Goal: Check status: Check status

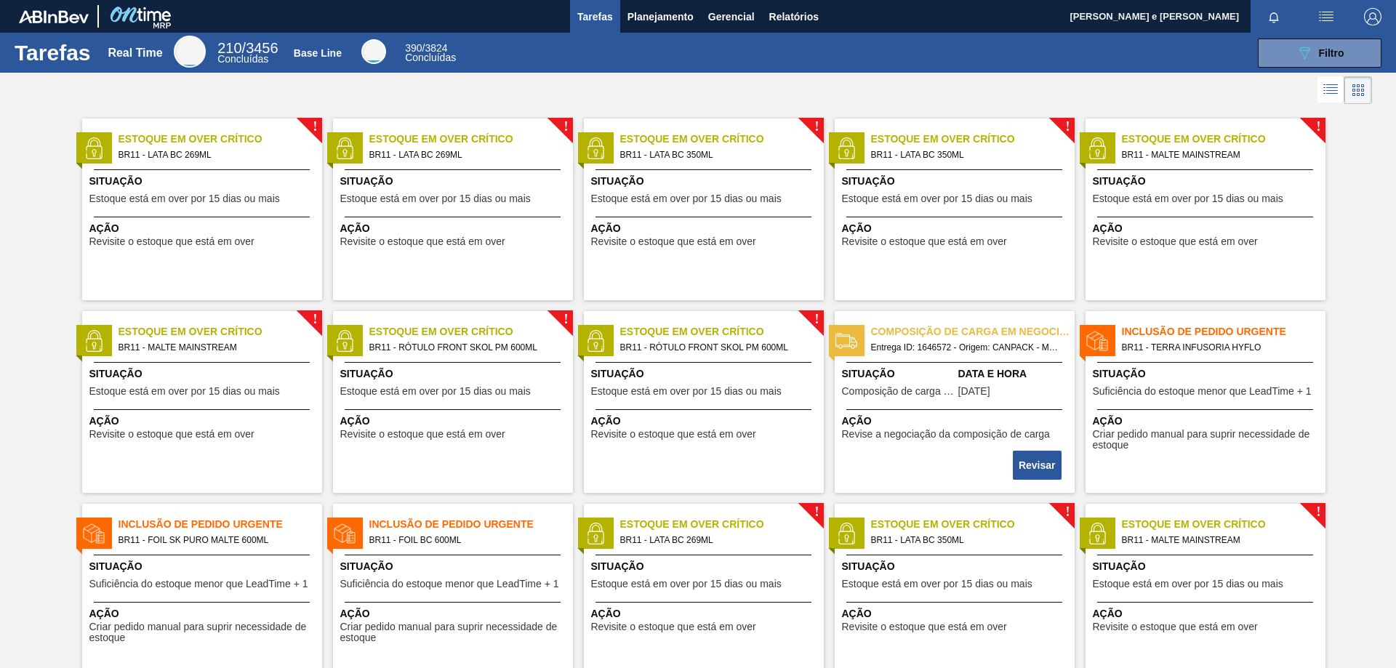
click at [698, 67] on div "Tarefas Real Time 210 / 3456 Concluídas Base Line 390 / 3824 Concluídas 089F7B8…" at bounding box center [698, 53] width 1396 height 40
click at [796, 9] on span "Relatórios" at bounding box center [794, 16] width 49 height 17
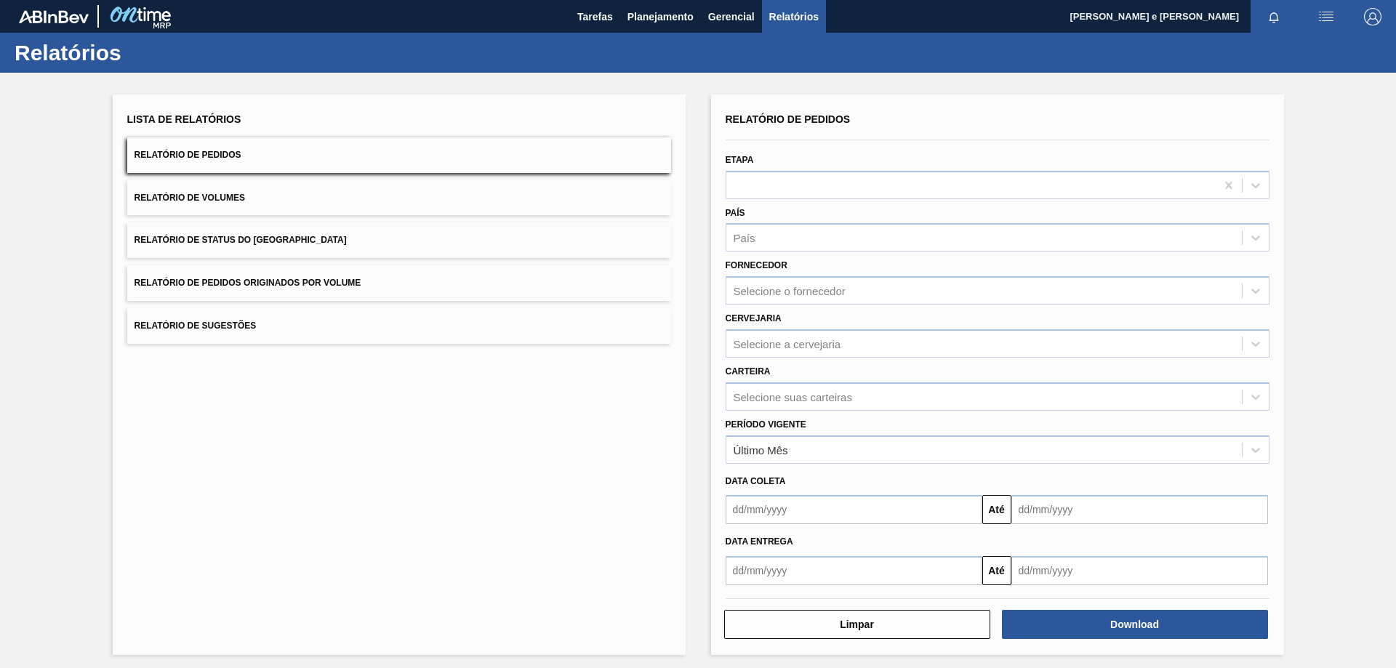
click at [187, 152] on span "Relatório de Pedidos" at bounding box center [188, 155] width 107 height 10
click at [771, 233] on div "País" at bounding box center [985, 238] width 516 height 21
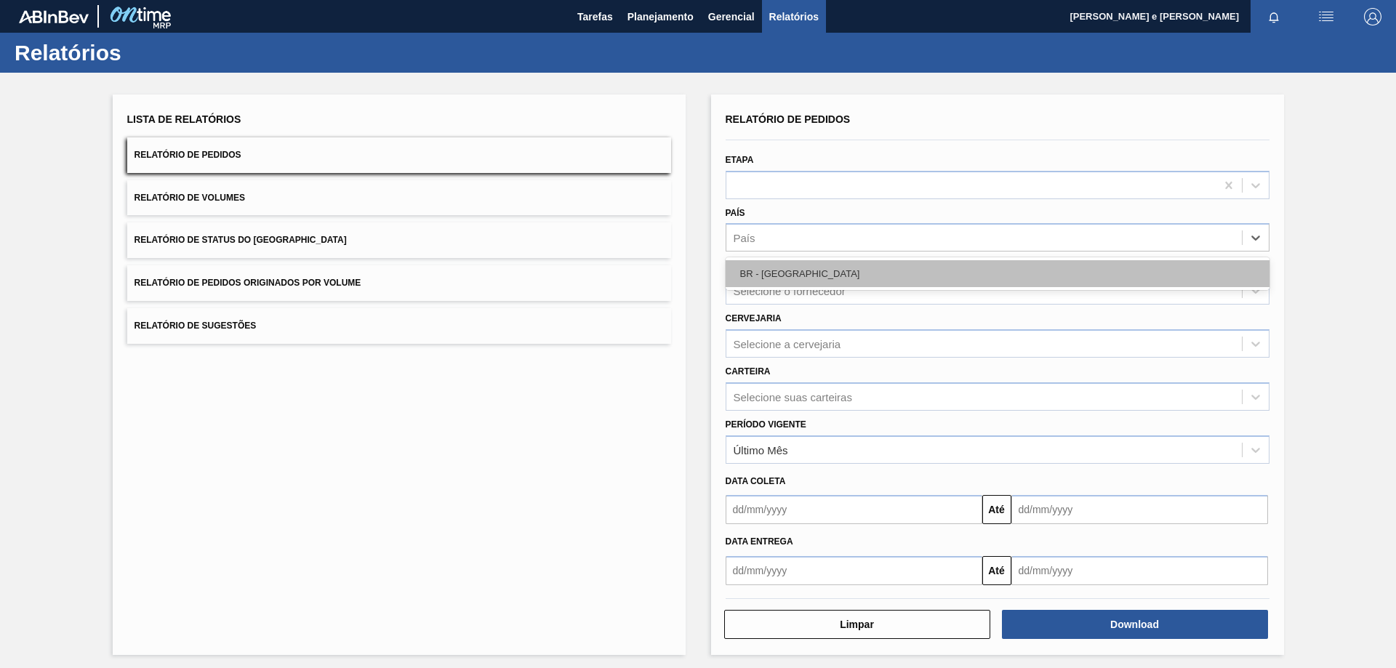
click at [762, 274] on div "BR - [GEOGRAPHIC_DATA]" at bounding box center [998, 273] width 544 height 27
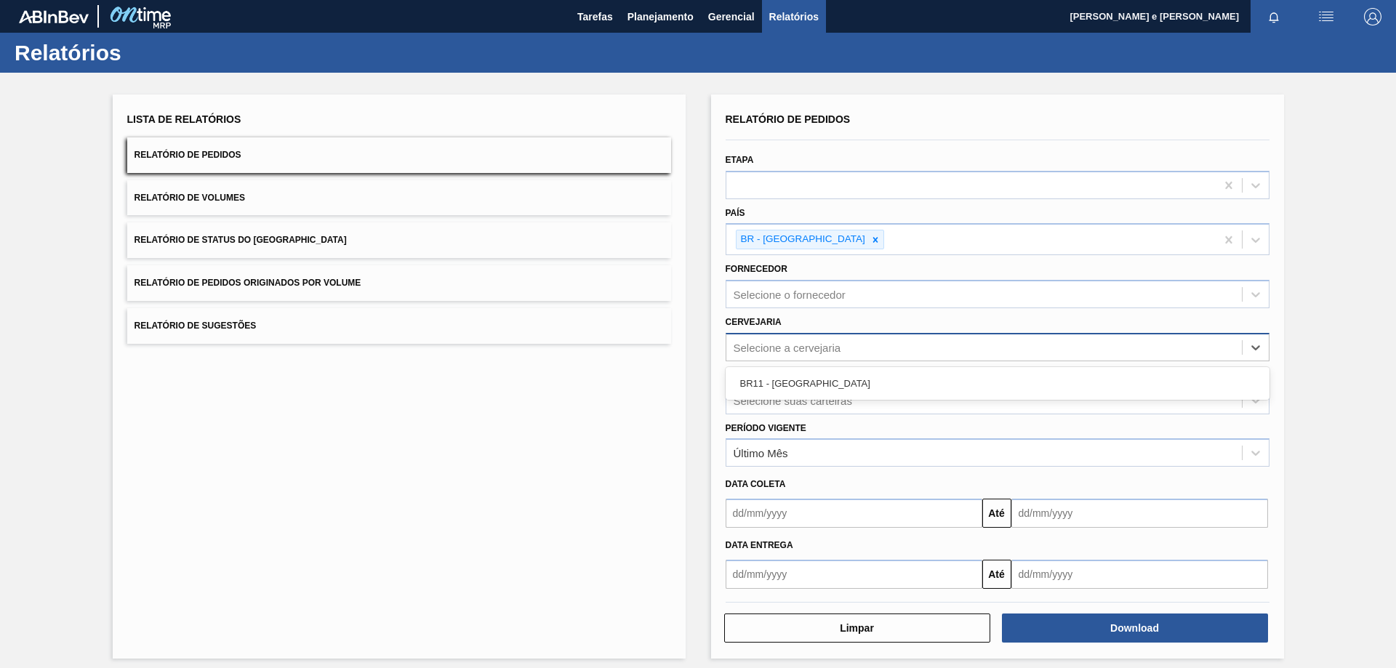
click at [791, 343] on div "Selecione a cervejaria" at bounding box center [788, 347] width 108 height 12
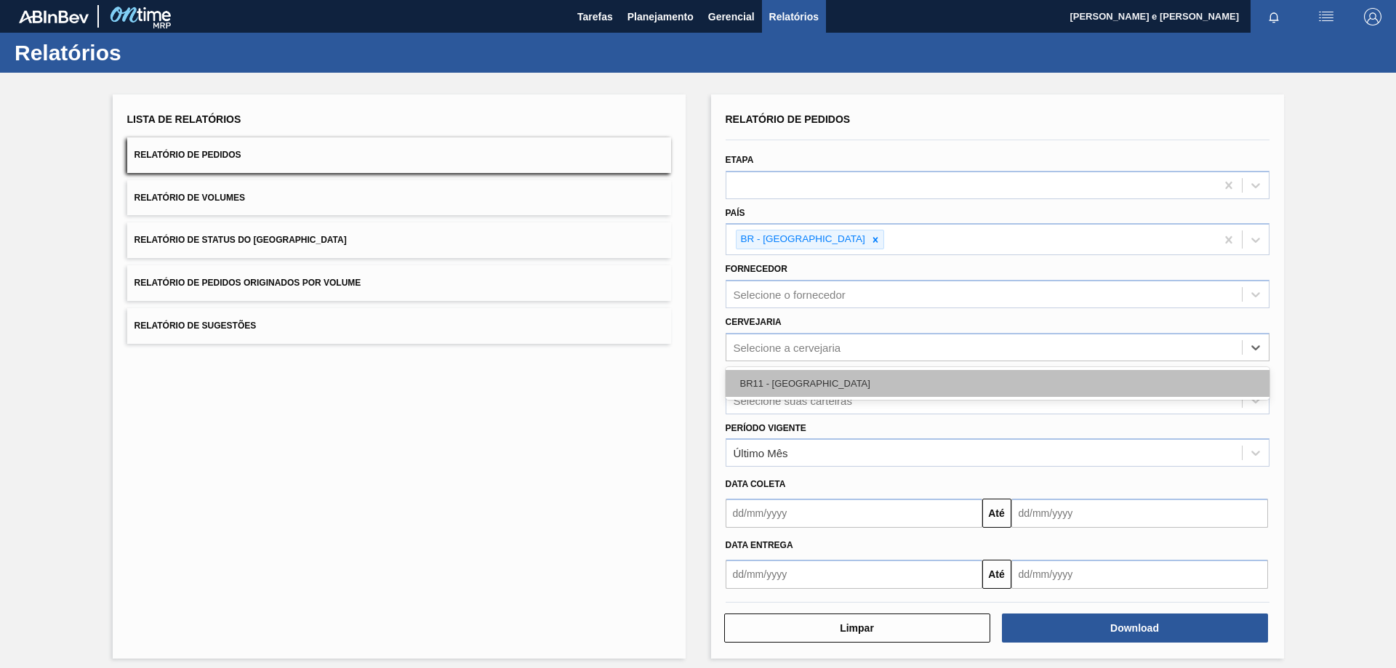
click at [760, 380] on div "BR11 - [GEOGRAPHIC_DATA]" at bounding box center [998, 383] width 544 height 27
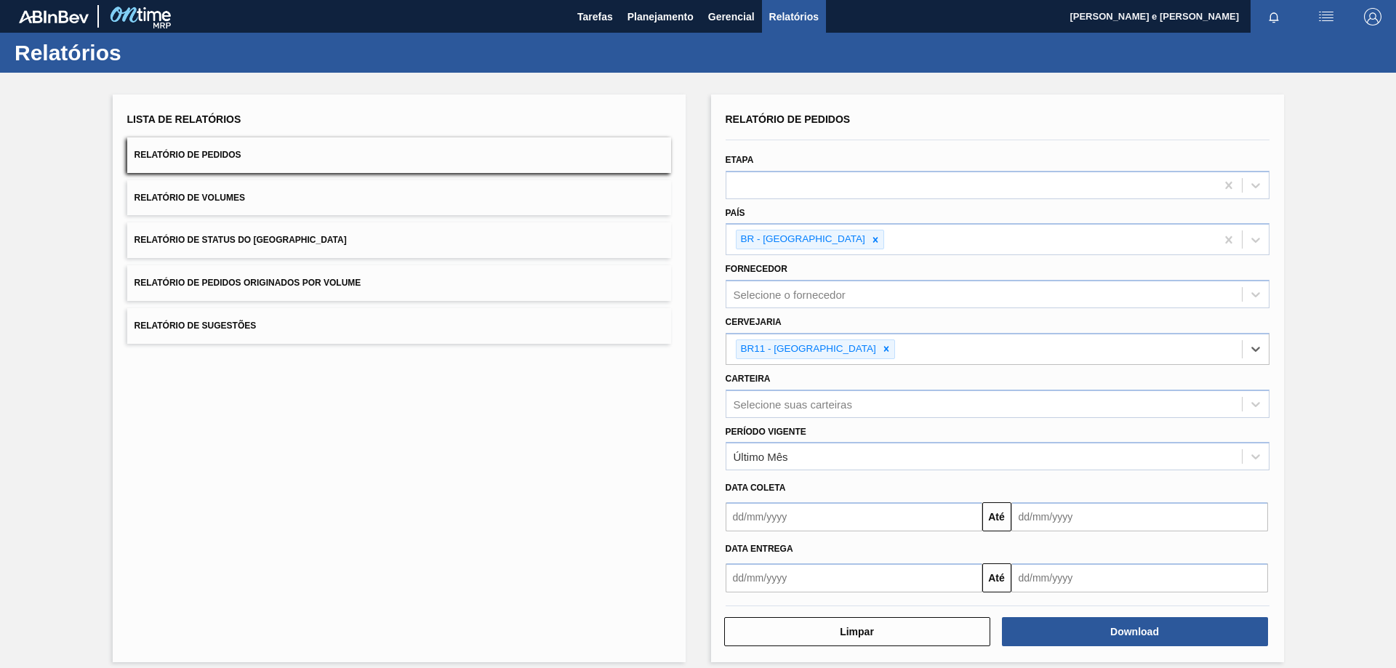
scroll to position [12, 0]
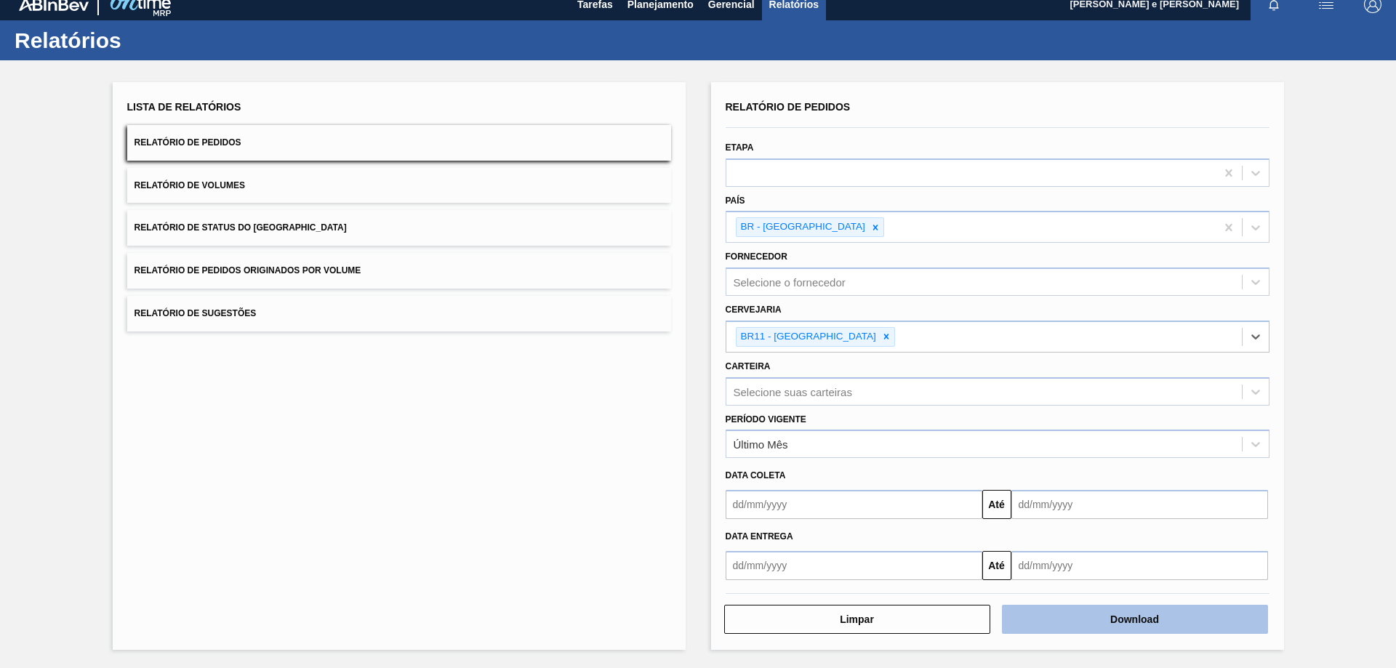
click at [1100, 621] on button "Download" at bounding box center [1135, 619] width 266 height 29
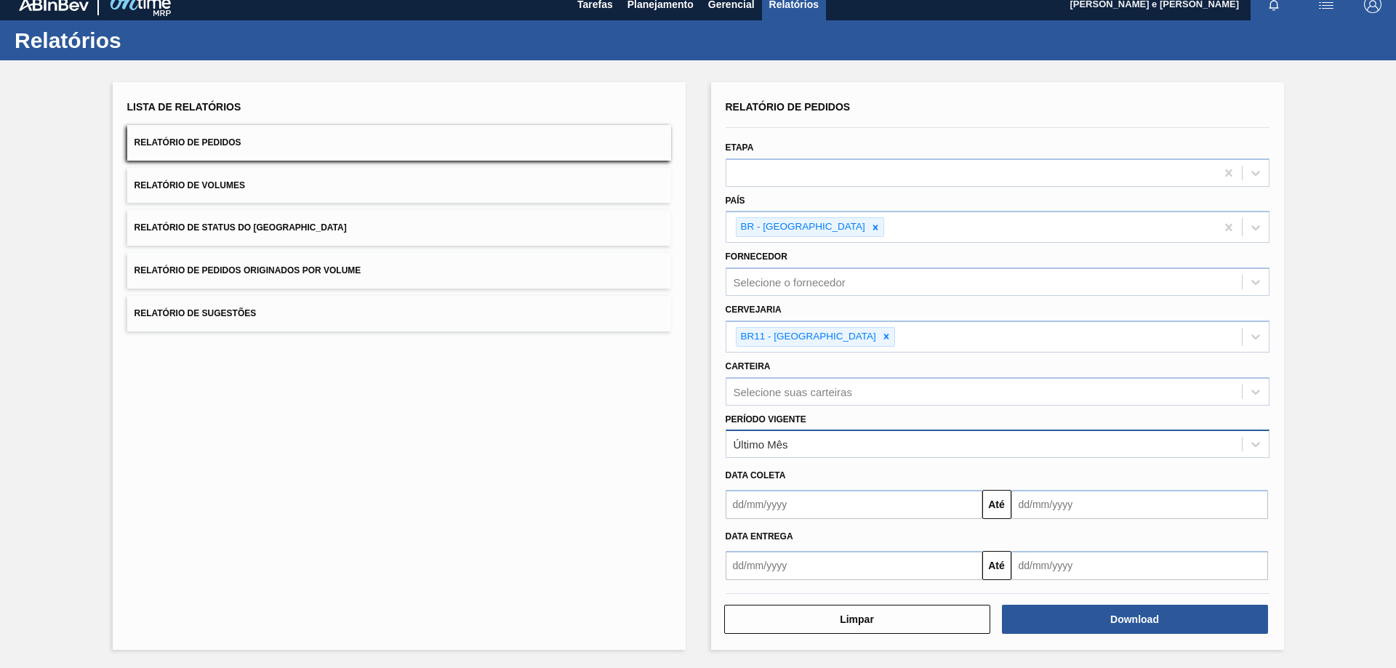
click at [797, 434] on div "Último Mês" at bounding box center [985, 444] width 516 height 21
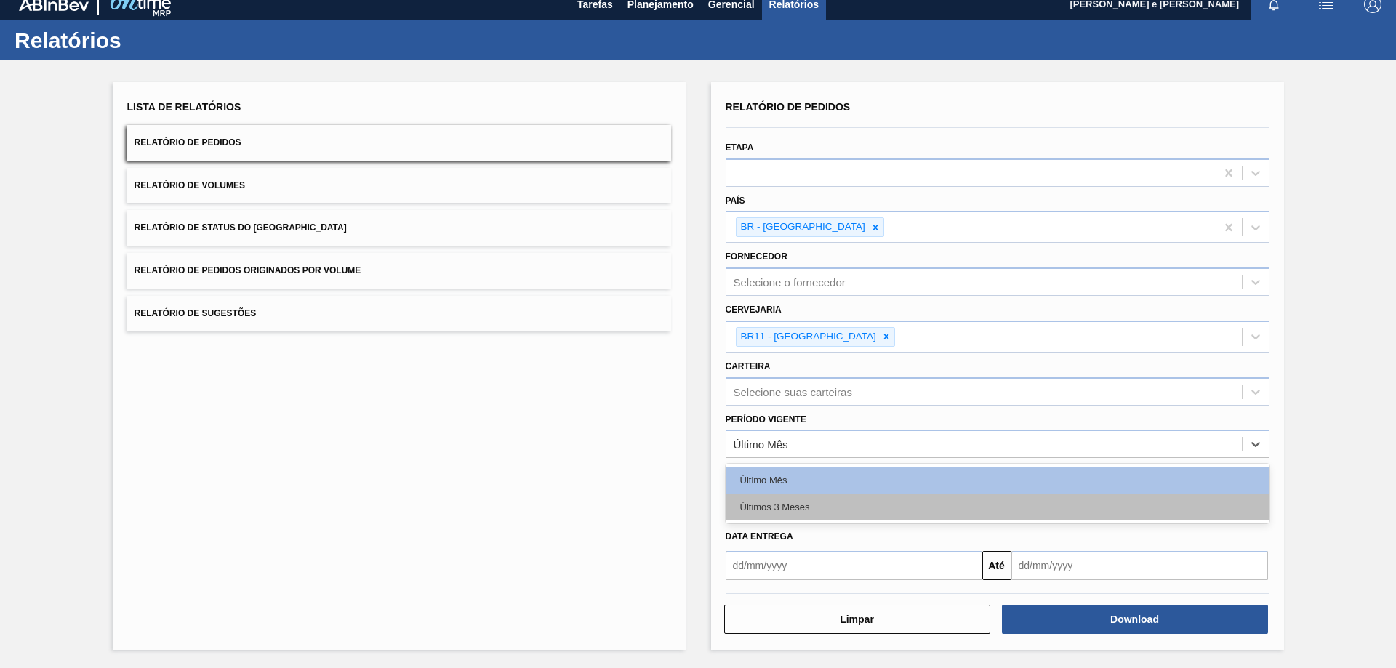
click at [774, 508] on div "Últimos 3 Meses" at bounding box center [998, 507] width 544 height 27
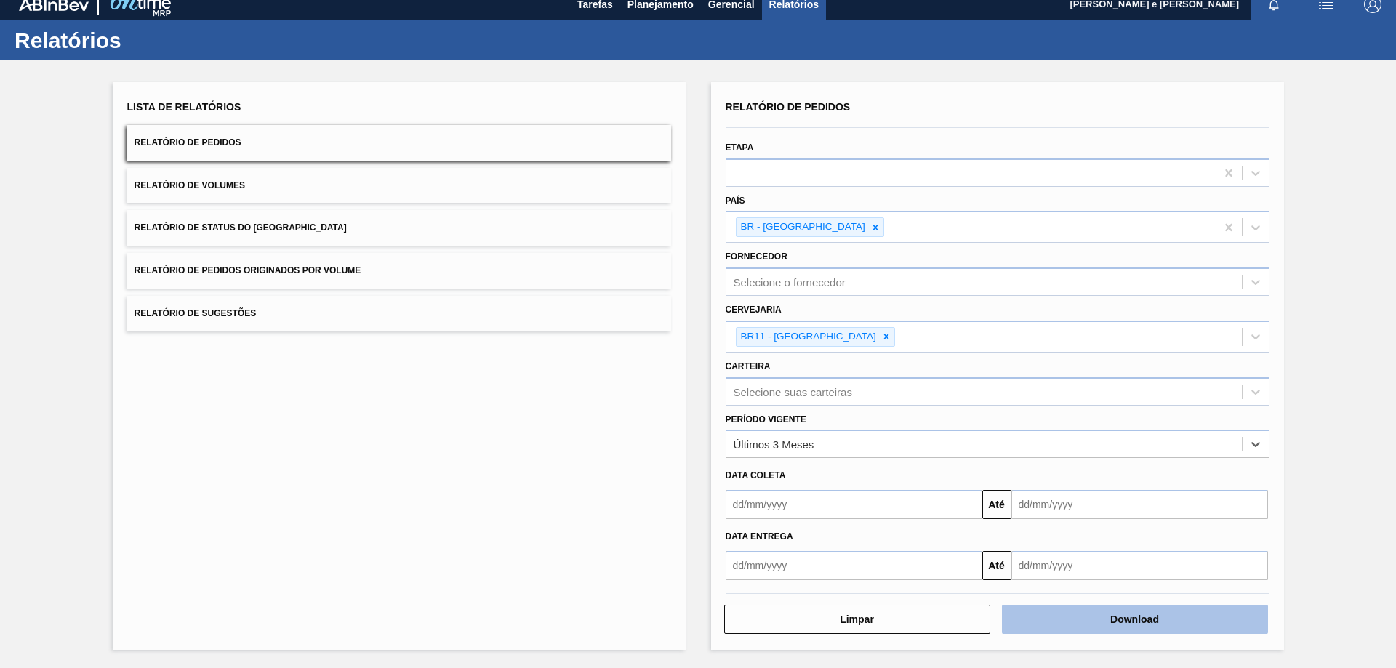
click at [1127, 617] on button "Download" at bounding box center [1135, 619] width 266 height 29
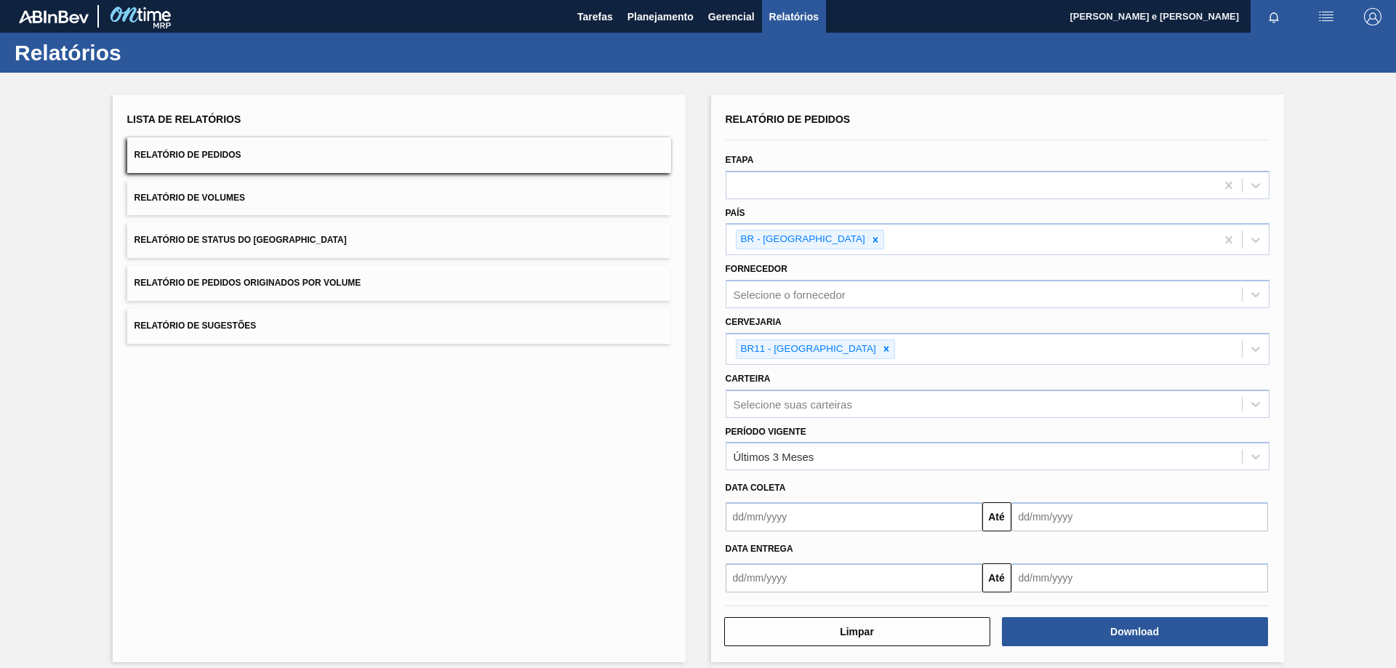
click at [335, 546] on div "Lista de Relatórios Relatório de Pedidos Relatório de Volumes Relatório de Stat…" at bounding box center [399, 379] width 573 height 568
click at [645, 15] on span "Planejamento" at bounding box center [661, 16] width 66 height 17
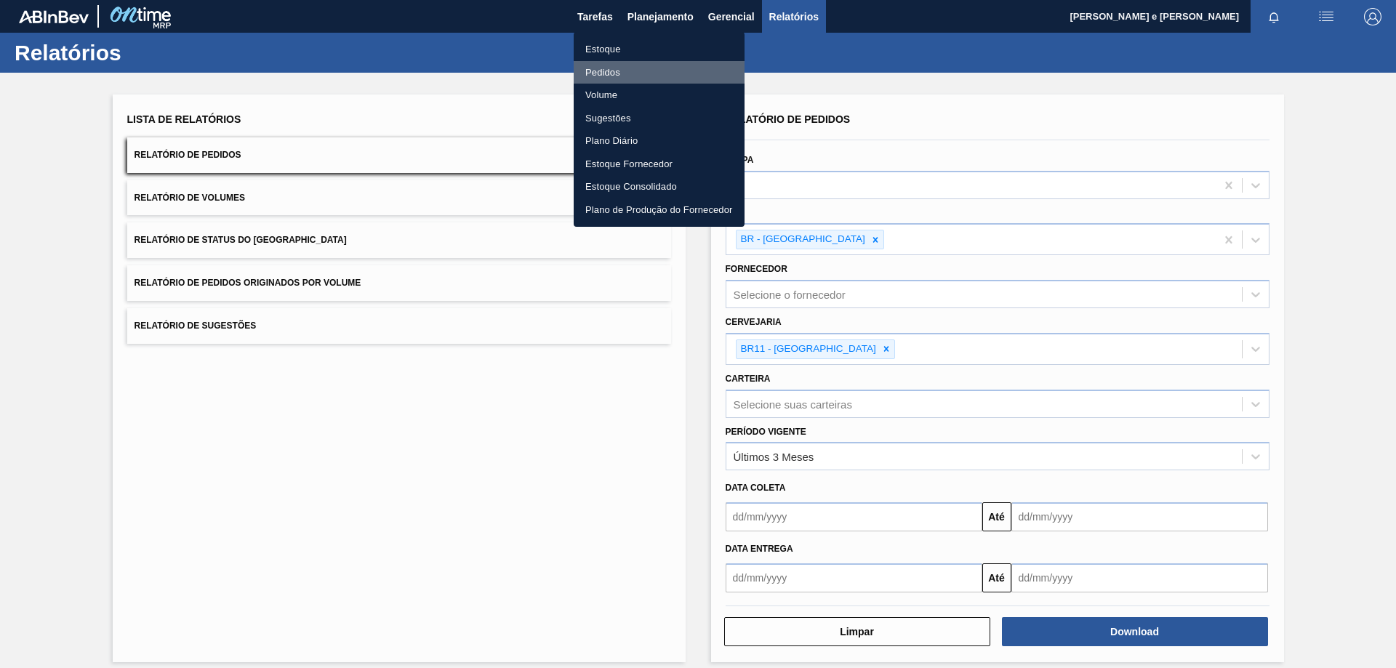
click at [623, 67] on li "Pedidos" at bounding box center [659, 72] width 171 height 23
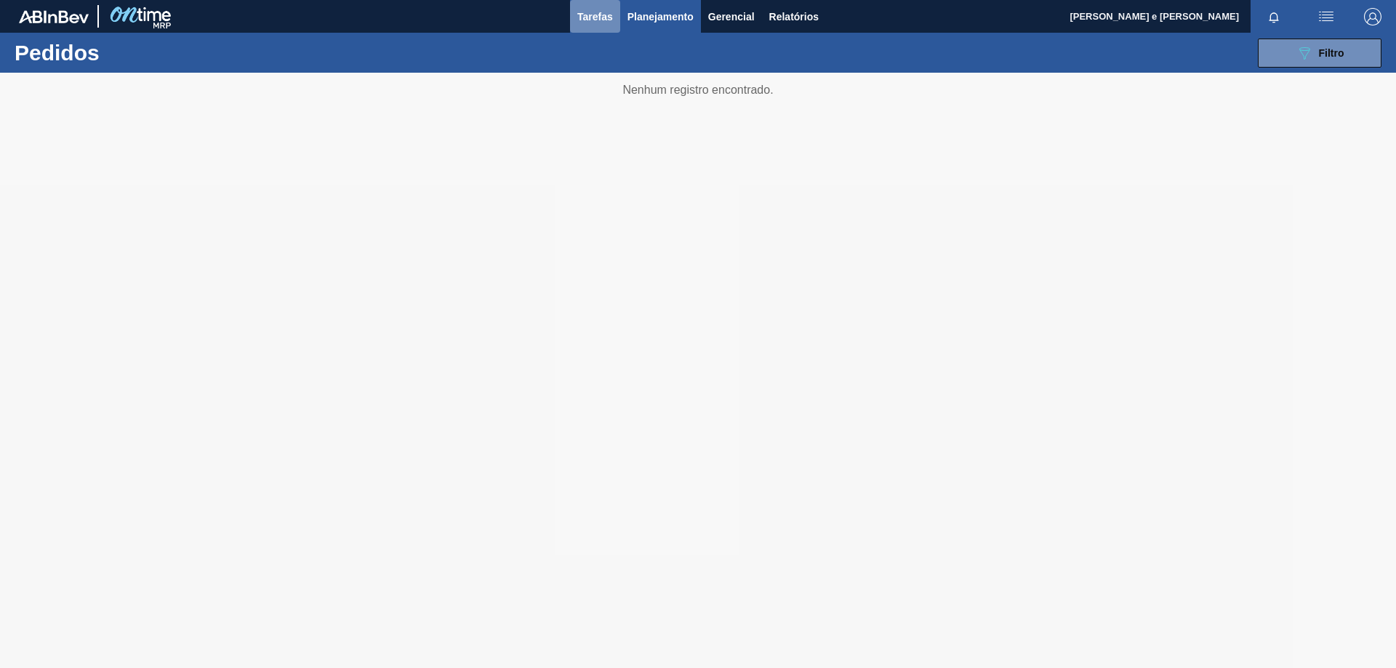
click at [607, 19] on span "Tarefas" at bounding box center [596, 16] width 36 height 17
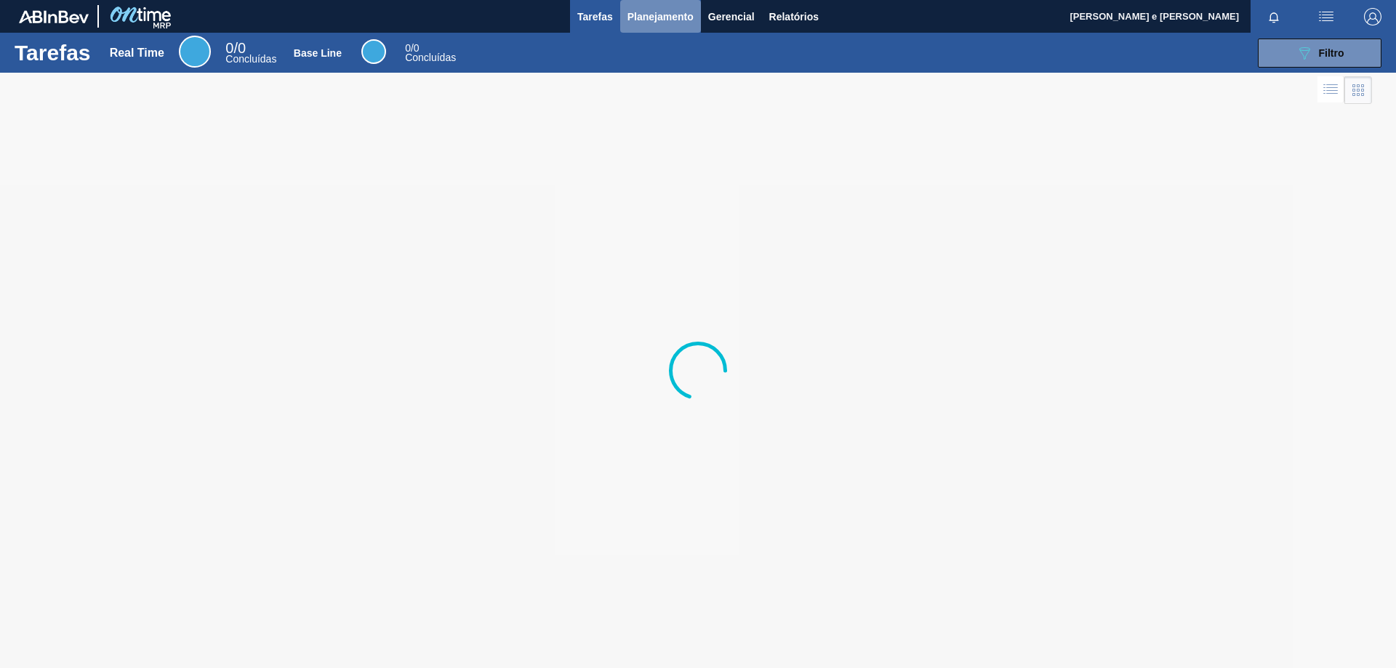
click at [653, 13] on span "Planejamento" at bounding box center [661, 16] width 66 height 17
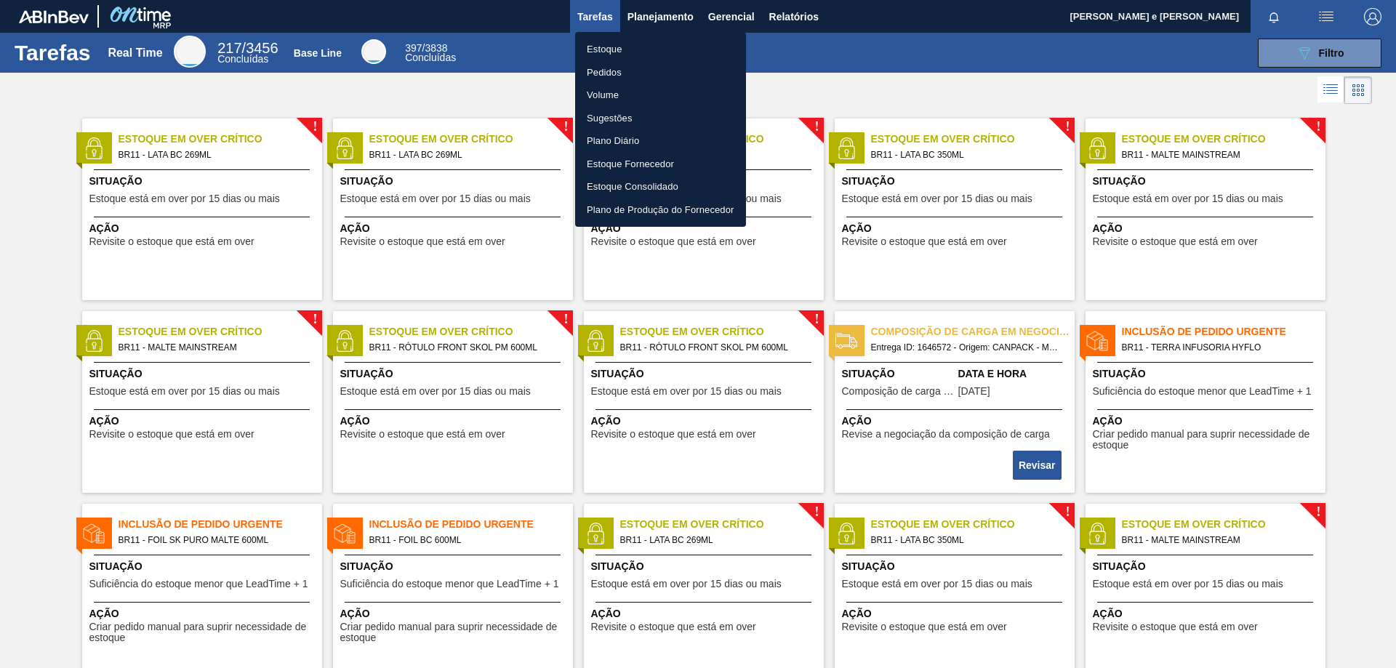
click at [611, 79] on li "Pedidos" at bounding box center [660, 72] width 171 height 23
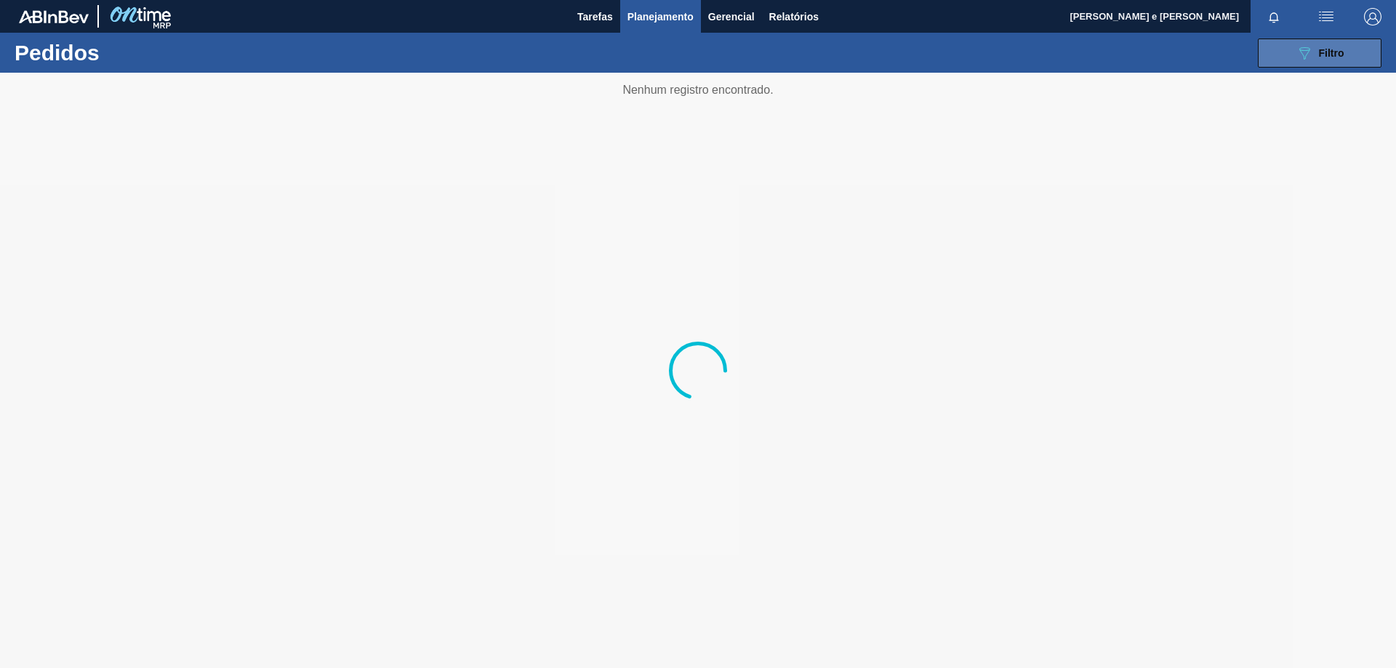
click at [1276, 49] on button "089F7B8B-B2A5-4AFE-B5C0-19BA573D28AC Filtro" at bounding box center [1320, 53] width 124 height 29
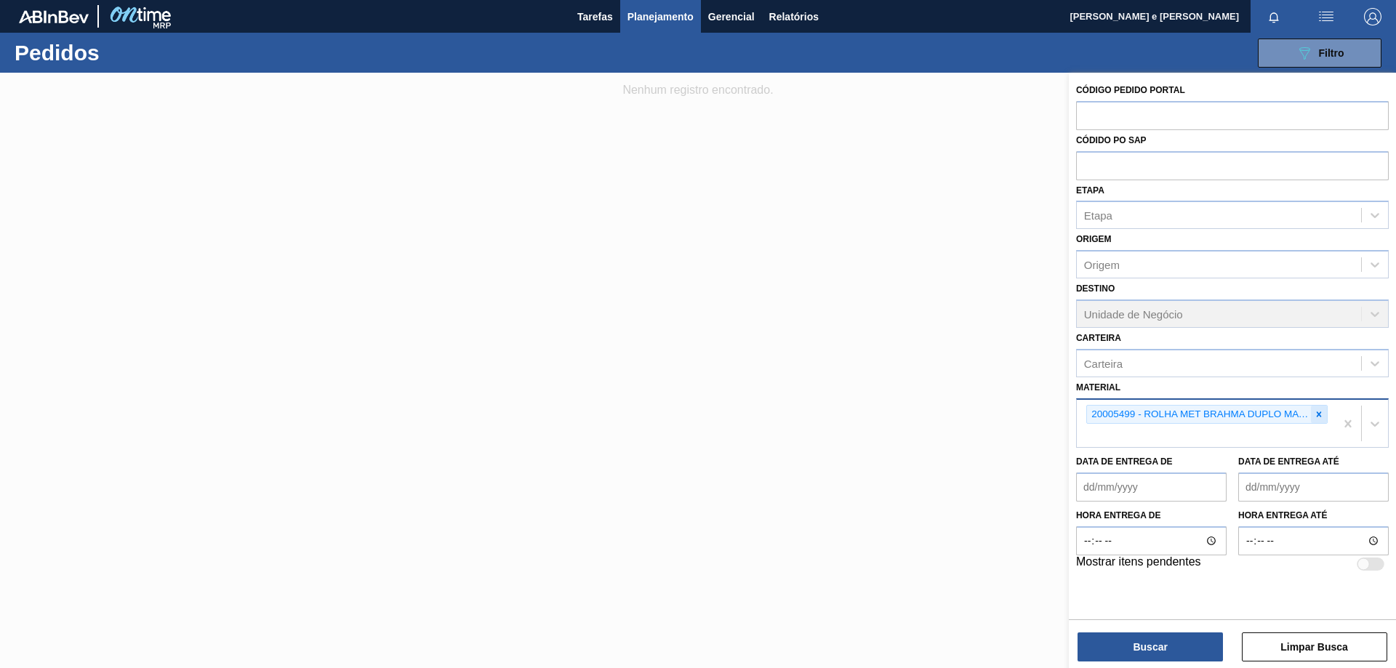
click at [1317, 415] on icon at bounding box center [1319, 414] width 10 height 10
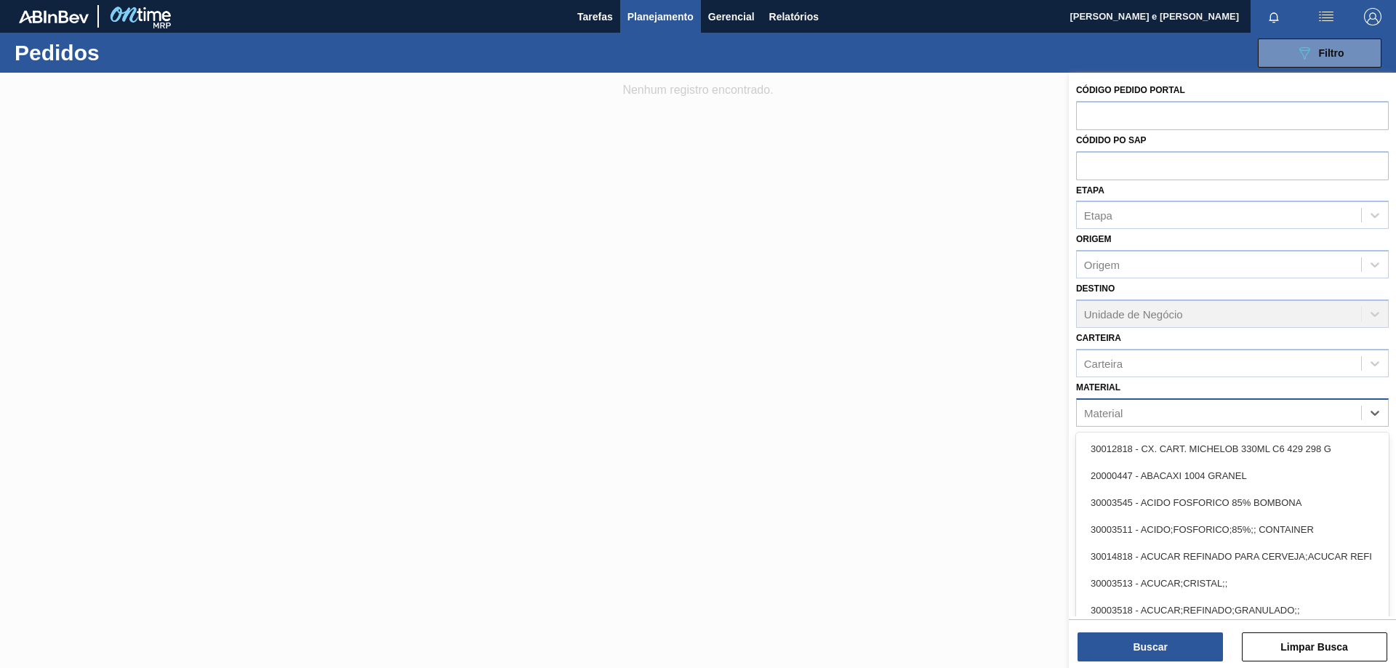
click at [1215, 419] on div "Material" at bounding box center [1219, 412] width 284 height 21
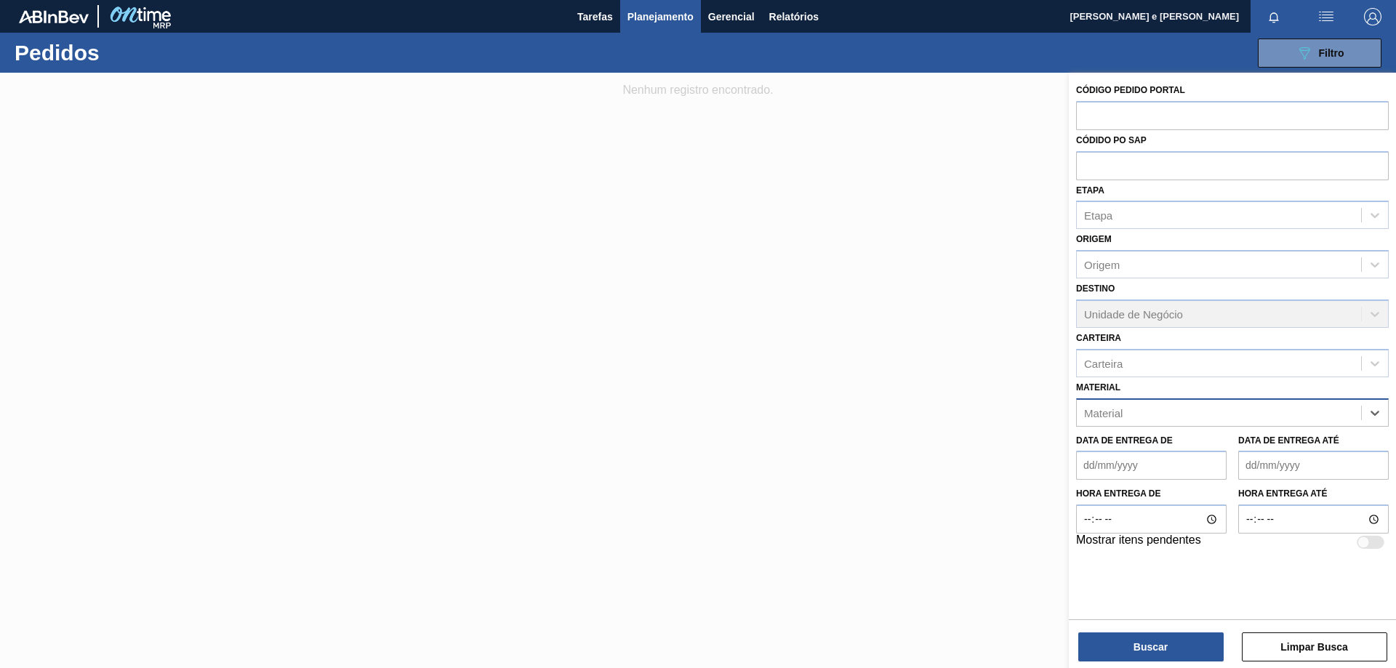
paste input "30003637"
type input "30003637"
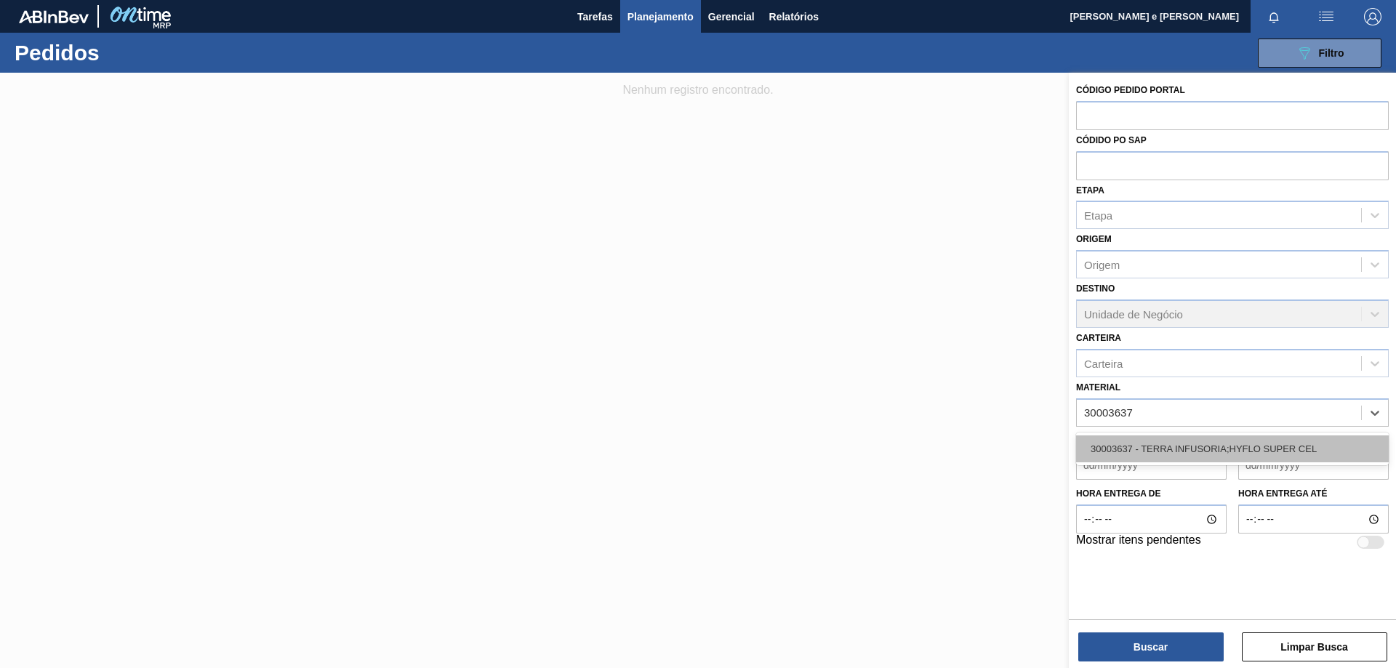
click at [1124, 455] on div "30003637 - TERRA INFUSORIA;HYFLO SUPER CEL" at bounding box center [1232, 449] width 313 height 27
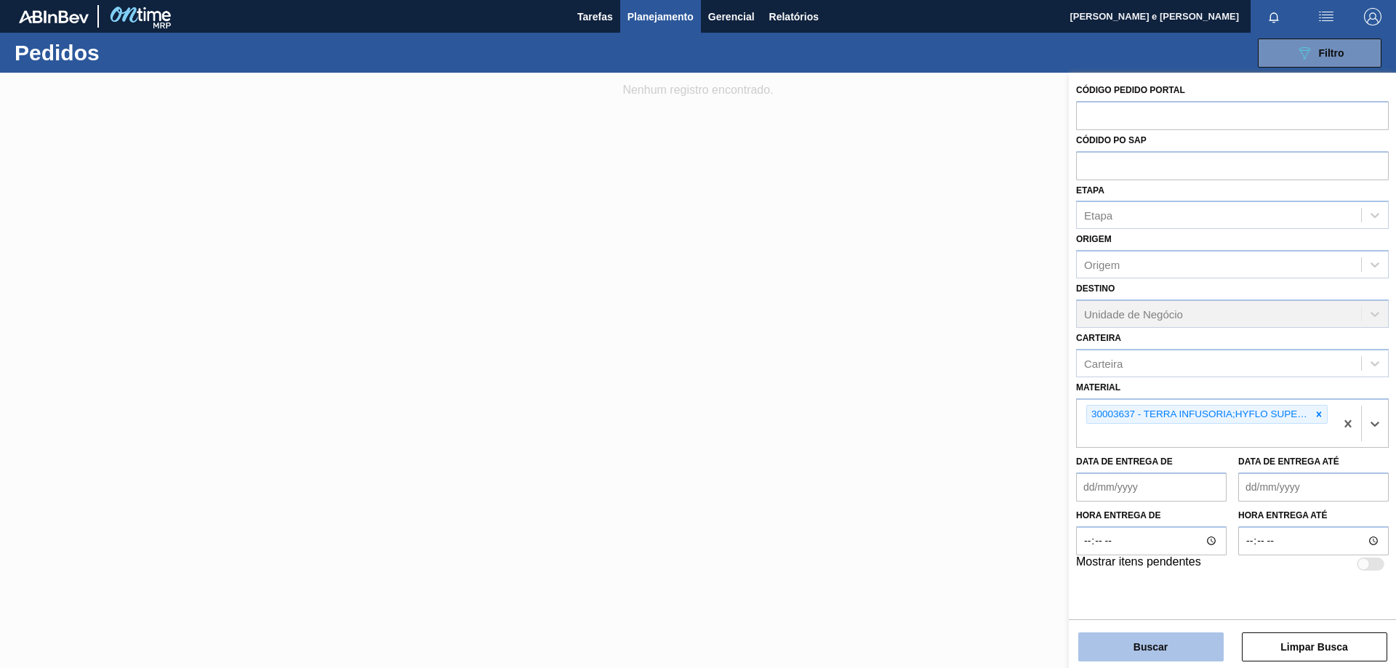
click at [1145, 650] on button "Buscar" at bounding box center [1151, 647] width 145 height 29
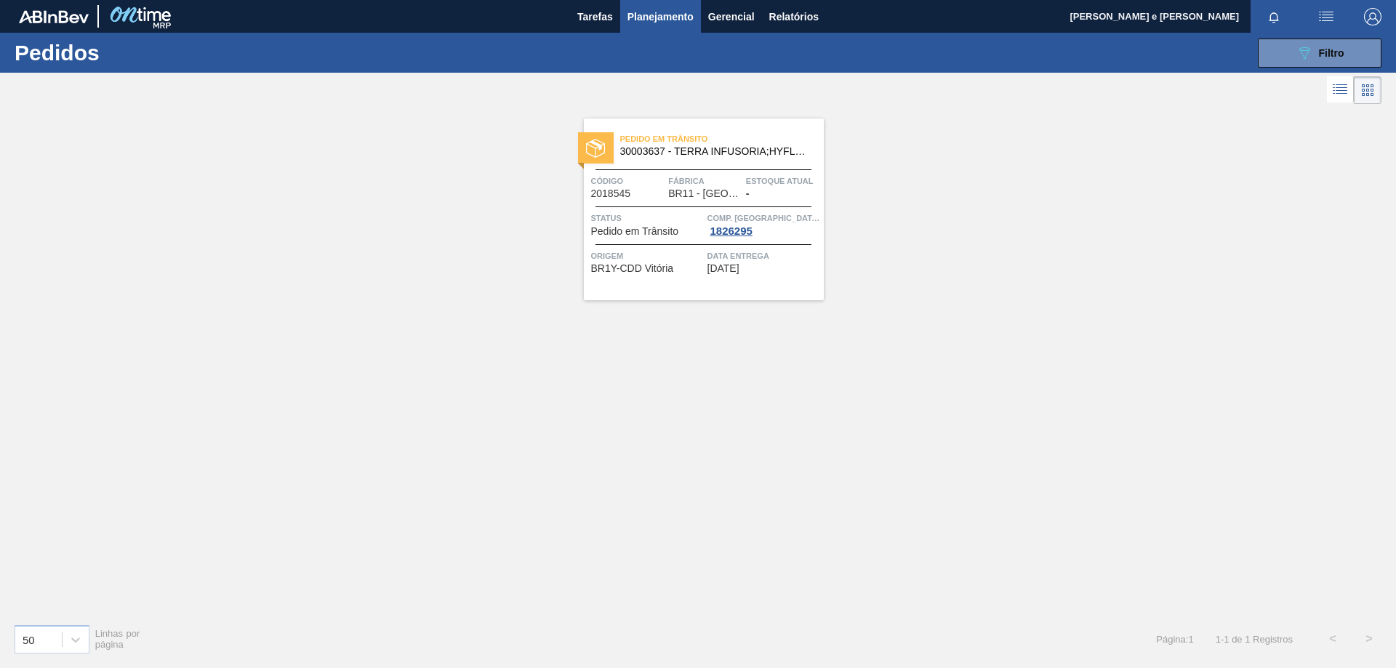
click at [687, 170] on div "Pedido em Trânsito 30003637 - TERRA INFUSORIA;HYFLO SUPER CEL Código 2018545 Fá…" at bounding box center [704, 210] width 240 height 182
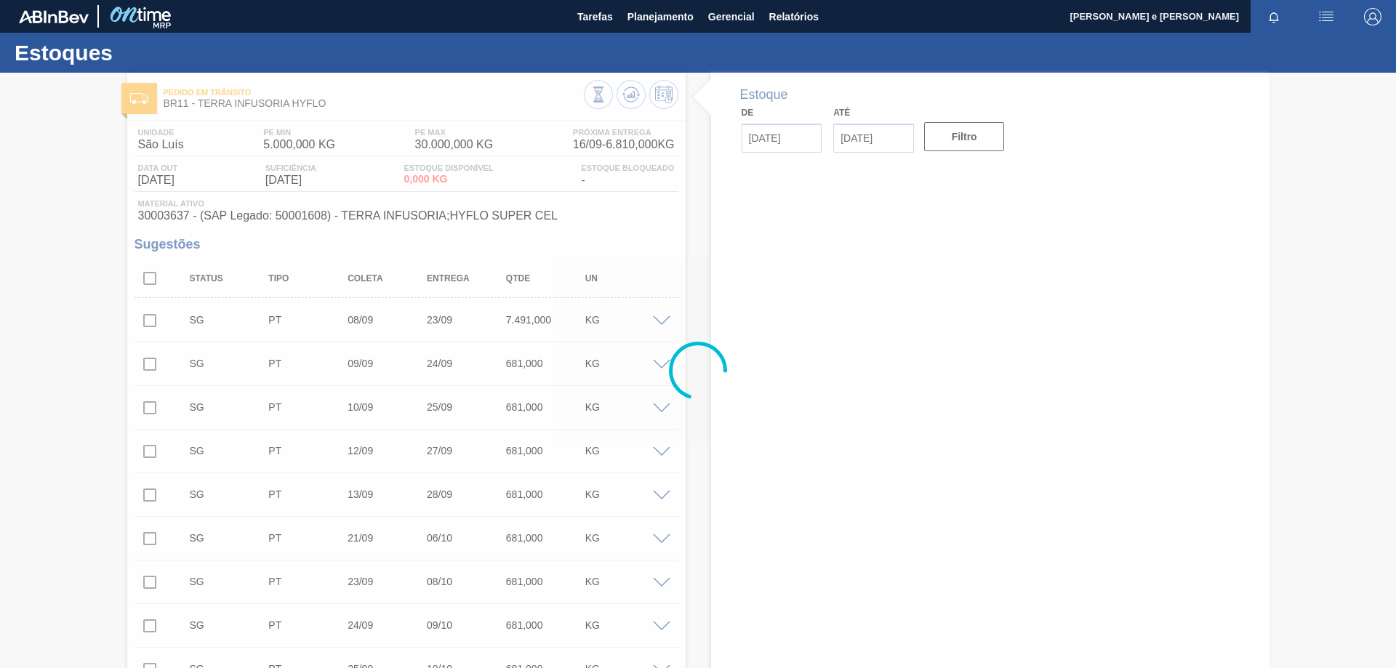
type input "[DATE]"
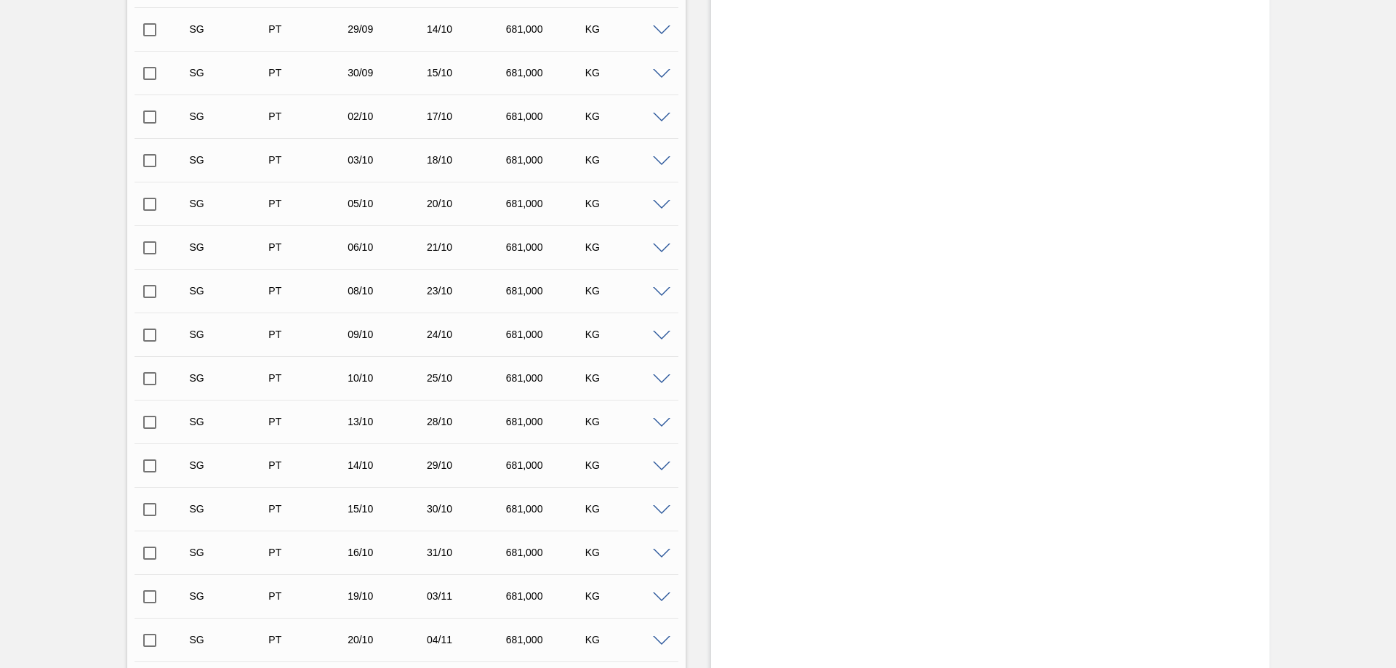
scroll to position [971, 0]
